Goal: Task Accomplishment & Management: Manage account settings

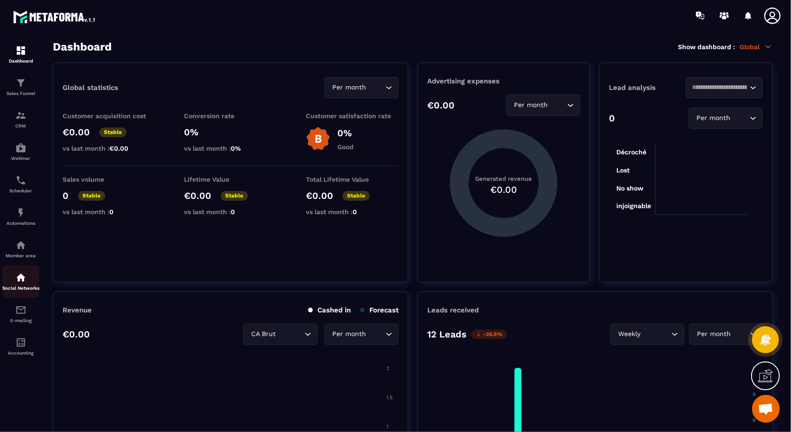
click at [19, 279] on img at bounding box center [20, 277] width 11 height 11
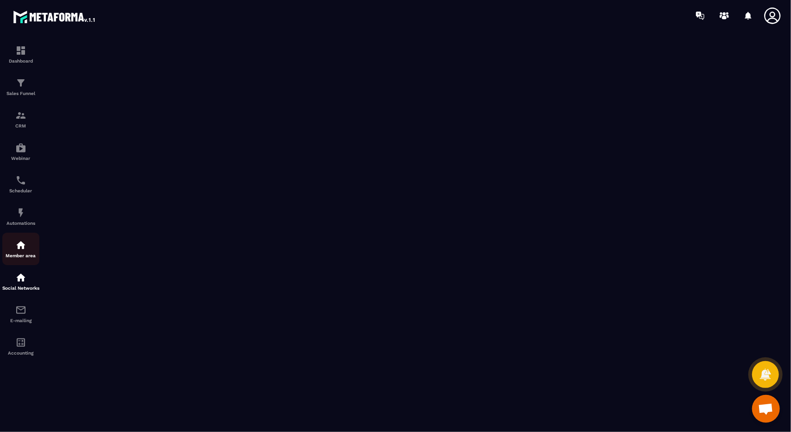
click at [22, 240] on link "Member area" at bounding box center [20, 248] width 37 height 32
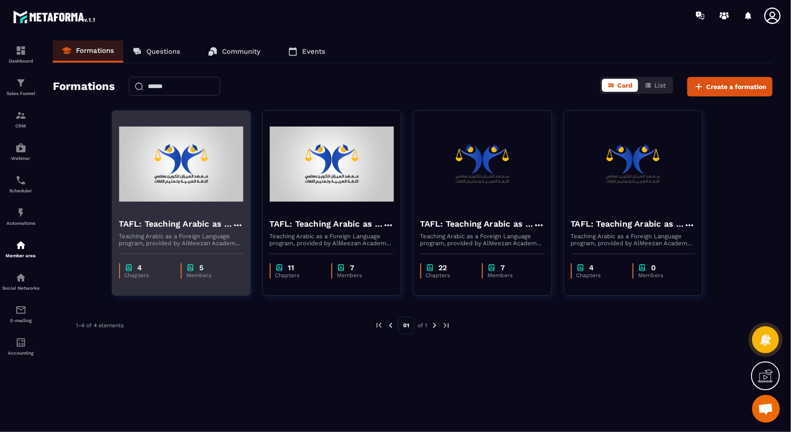
click at [215, 262] on div "4 Chapters 5 Members" at bounding box center [181, 265] width 138 height 39
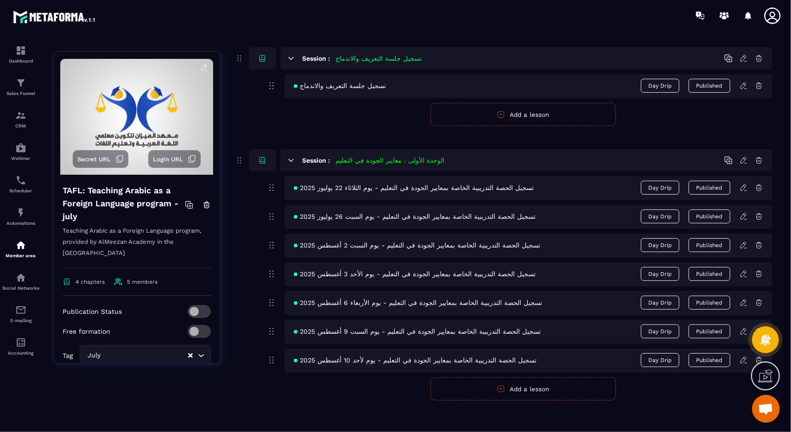
scroll to position [101, 0]
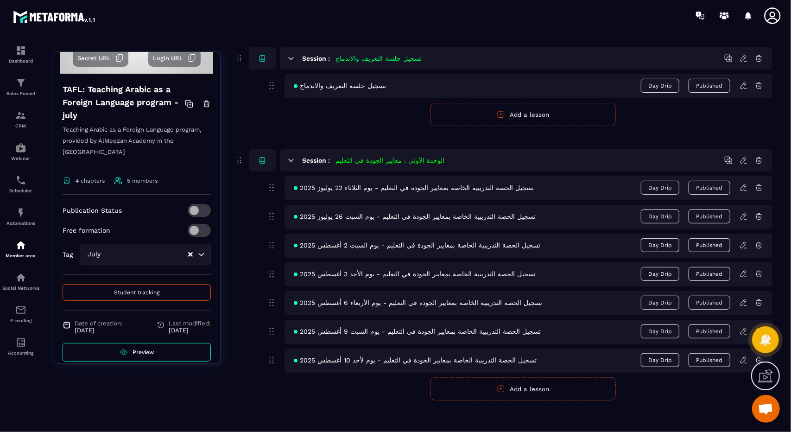
click at [146, 284] on button "Student tracking" at bounding box center [137, 292] width 148 height 17
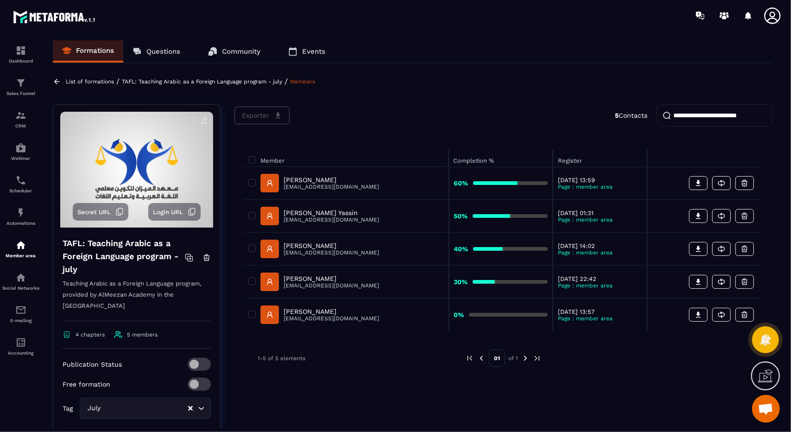
click at [526, 358] on img at bounding box center [525, 358] width 8 height 8
click at [15, 124] on p "CRM" at bounding box center [20, 125] width 37 height 5
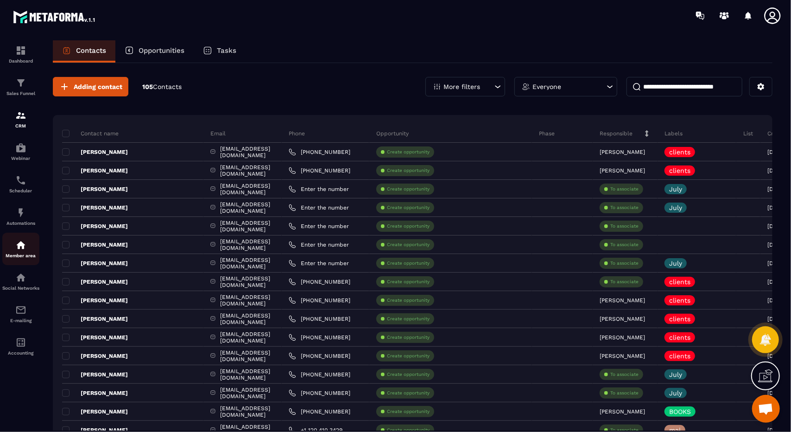
click at [31, 248] on div "Member area" at bounding box center [20, 248] width 37 height 19
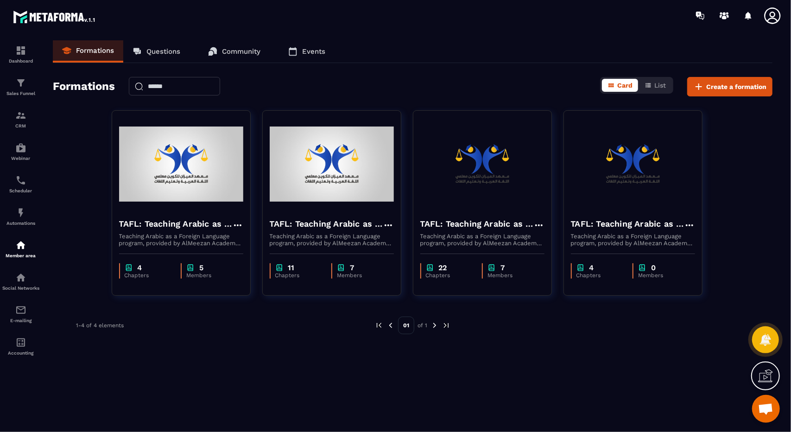
click at [182, 241] on p "Teaching Arabic as a Foreign Language program, provided by AlMeezan Academy in …" at bounding box center [181, 239] width 124 height 14
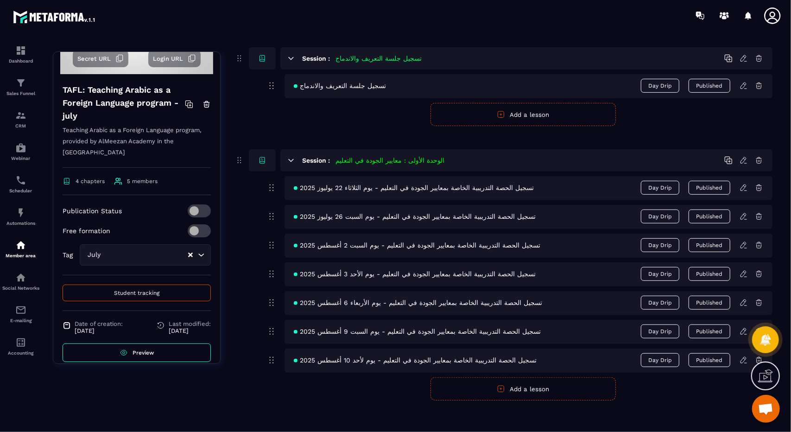
scroll to position [101, 0]
click at [144, 289] on span "Student tracking" at bounding box center [136, 292] width 45 height 6
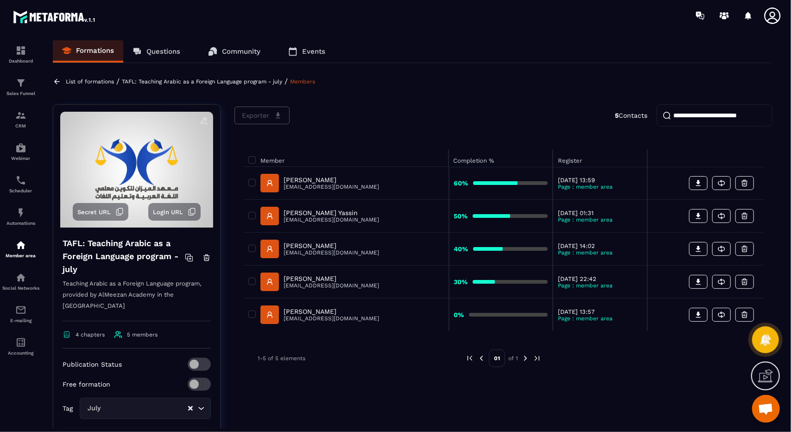
scroll to position [5060, 0]
